Goal: Information Seeking & Learning: Learn about a topic

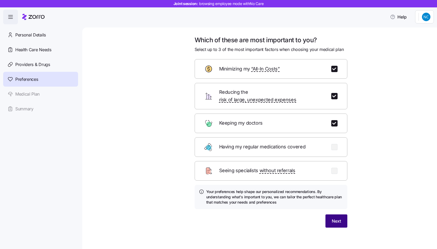
click at [335, 218] on span "Next" at bounding box center [336, 221] width 9 height 6
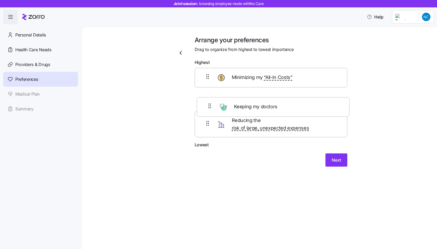
drag, startPoint x: 206, startPoint y: 129, endPoint x: 208, endPoint y: 107, distance: 21.8
click at [208, 107] on div "Minimizing my “All-In Costs” Reducing the risk of large, unexpected expenses Ke…" at bounding box center [271, 105] width 153 height 74
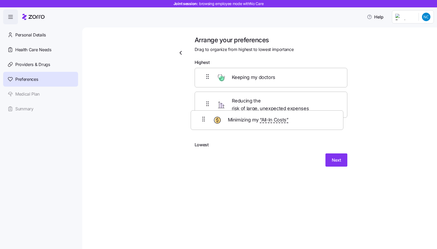
drag, startPoint x: 205, startPoint y: 82, endPoint x: 201, endPoint y: 126, distance: 43.7
click at [201, 126] on div "Minimizing my “All-In Costs” Keeping my doctors Reducing the risk of large, une…" at bounding box center [271, 105] width 153 height 74
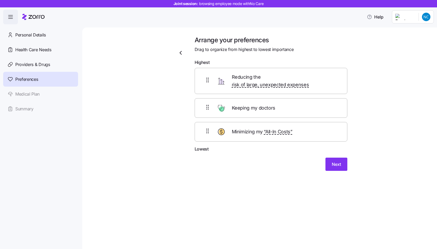
click at [261, 162] on div "Next" at bounding box center [271, 163] width 153 height 13
click at [338, 161] on span "Next" at bounding box center [336, 164] width 9 height 6
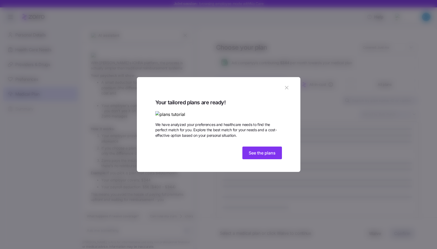
scroll to position [368, 0]
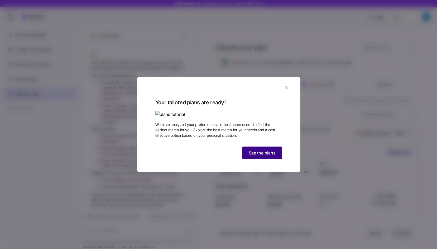
click at [259, 156] on span "See the plans" at bounding box center [262, 152] width 27 height 6
type textarea "x"
